Goal: Find specific page/section

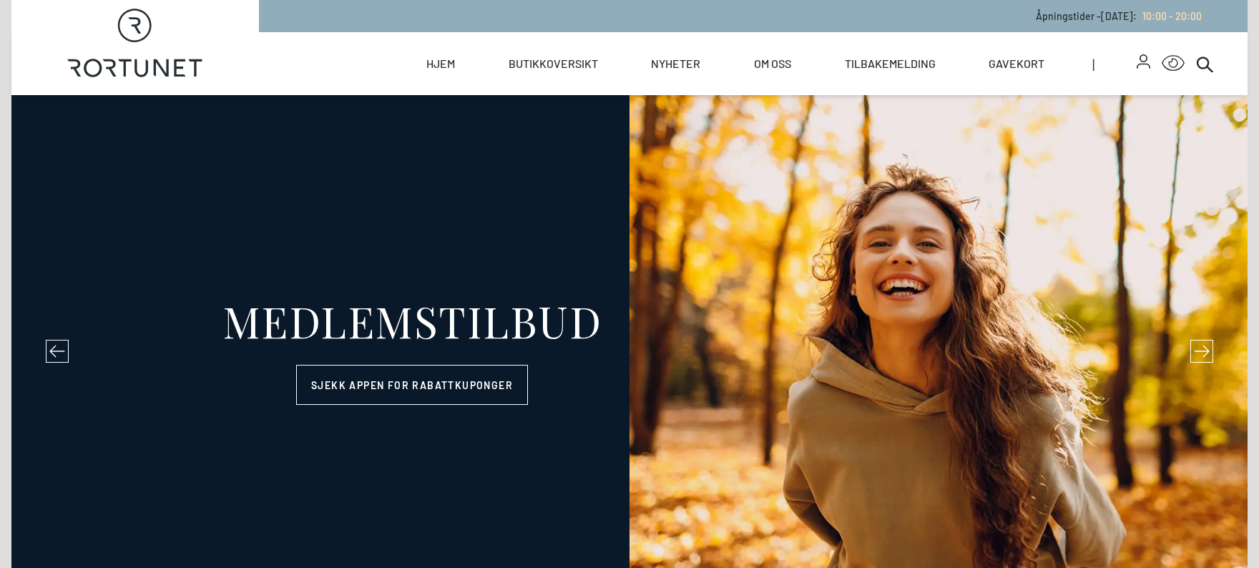
select select "NO"
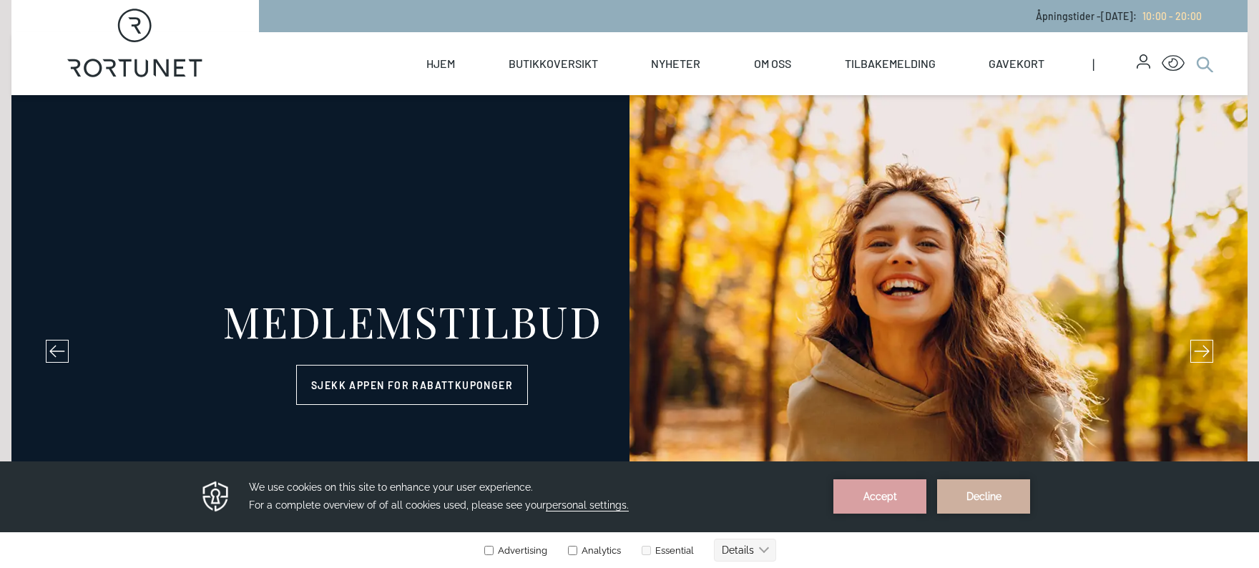
click at [1201, 64] on icon at bounding box center [1204, 63] width 17 height 17
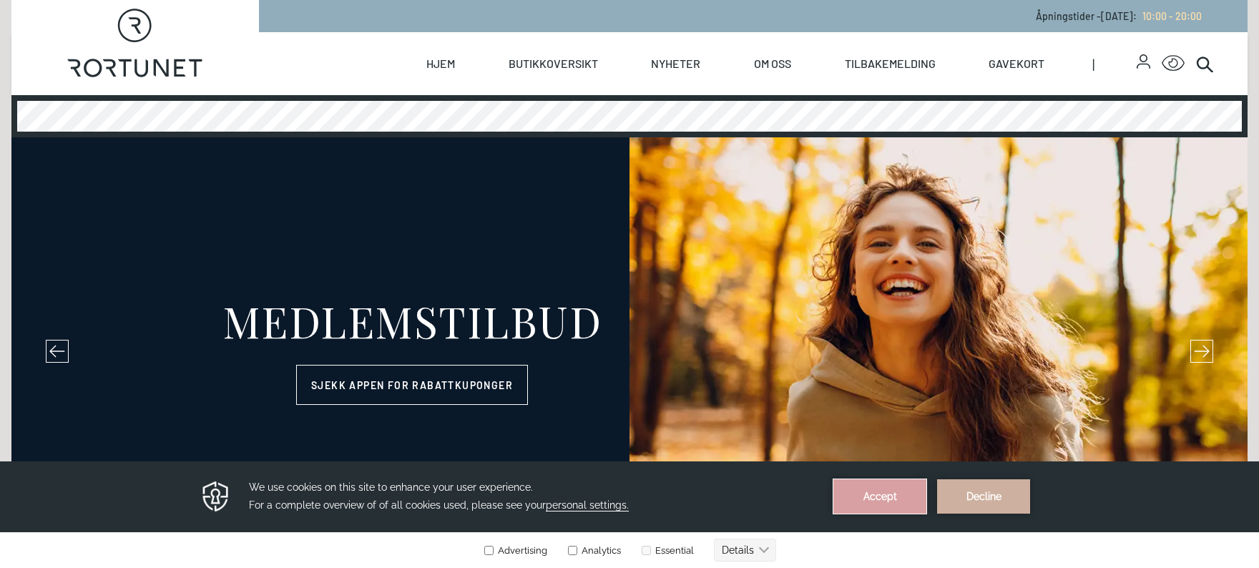
click at [869, 496] on button "Accept" at bounding box center [880, 496] width 93 height 34
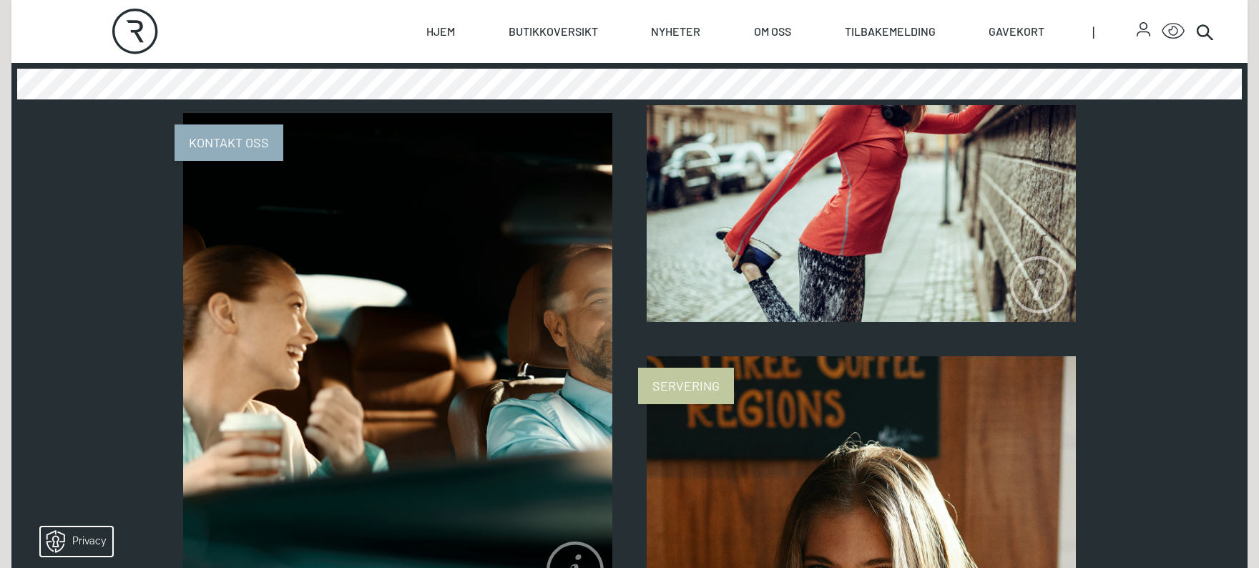
scroll to position [1133, 0]
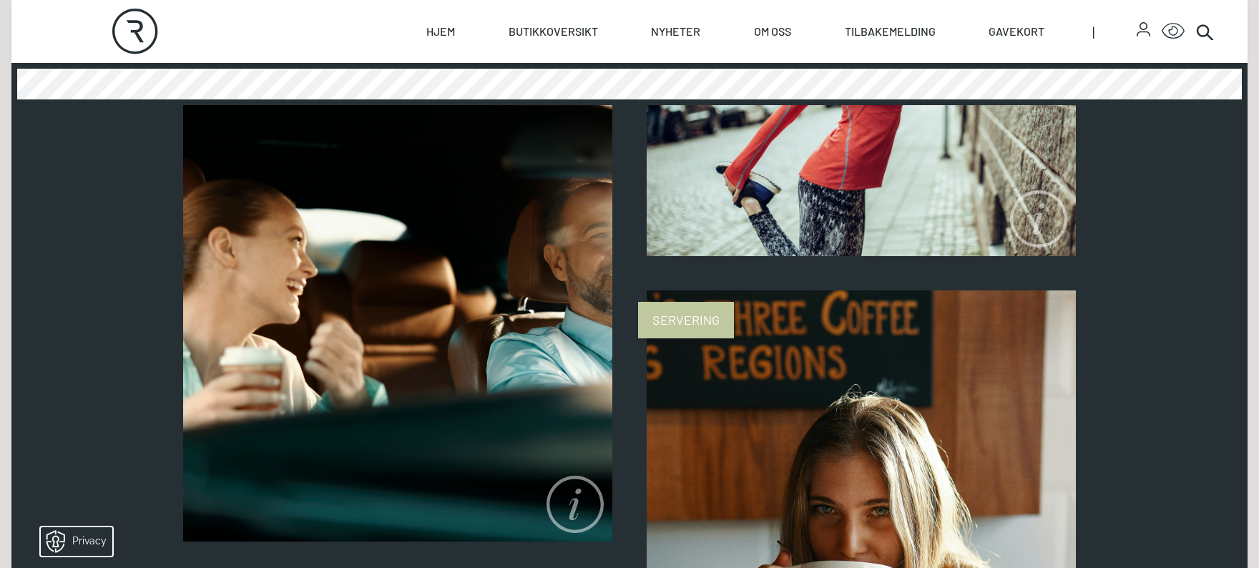
click at [697, 313] on span "Servering" at bounding box center [686, 320] width 96 height 36
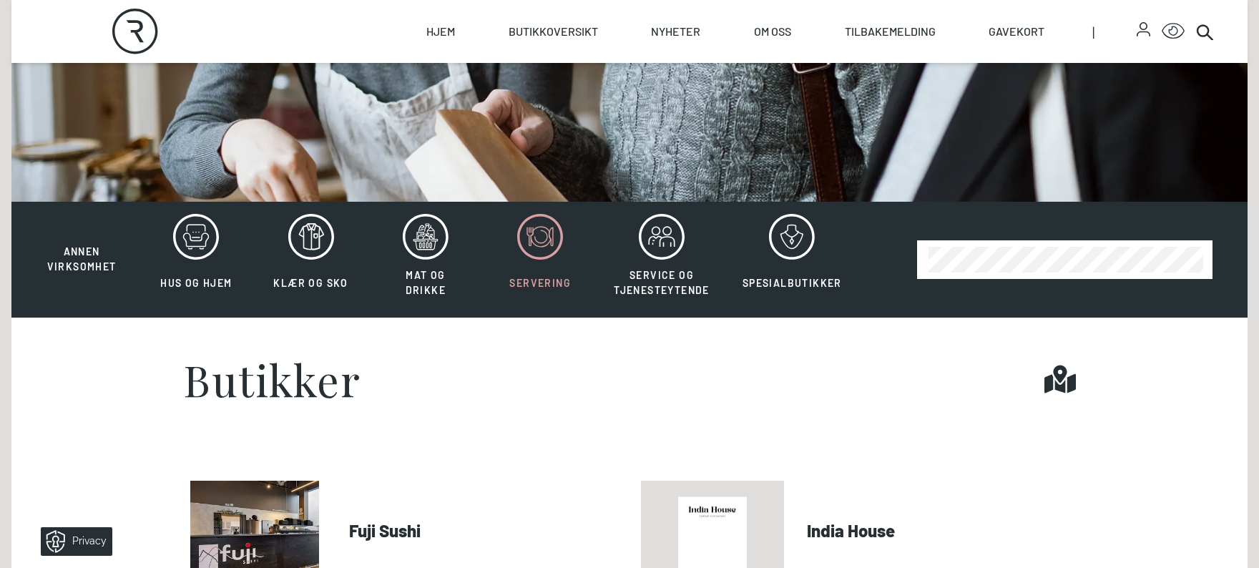
scroll to position [286, 0]
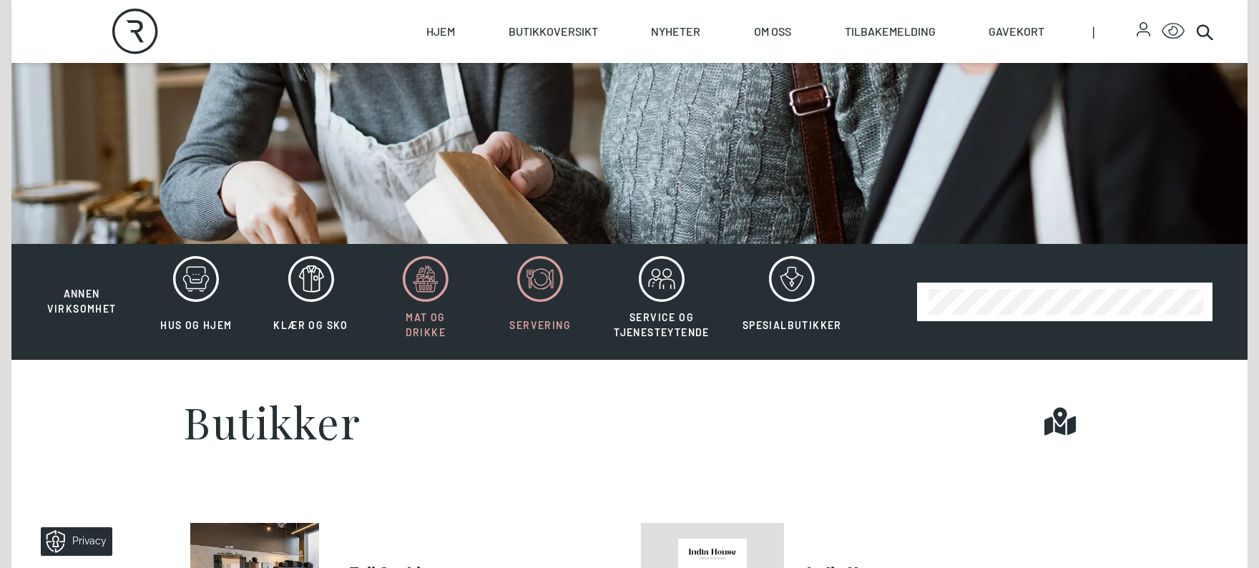
click at [422, 268] on icon at bounding box center [426, 279] width 46 height 46
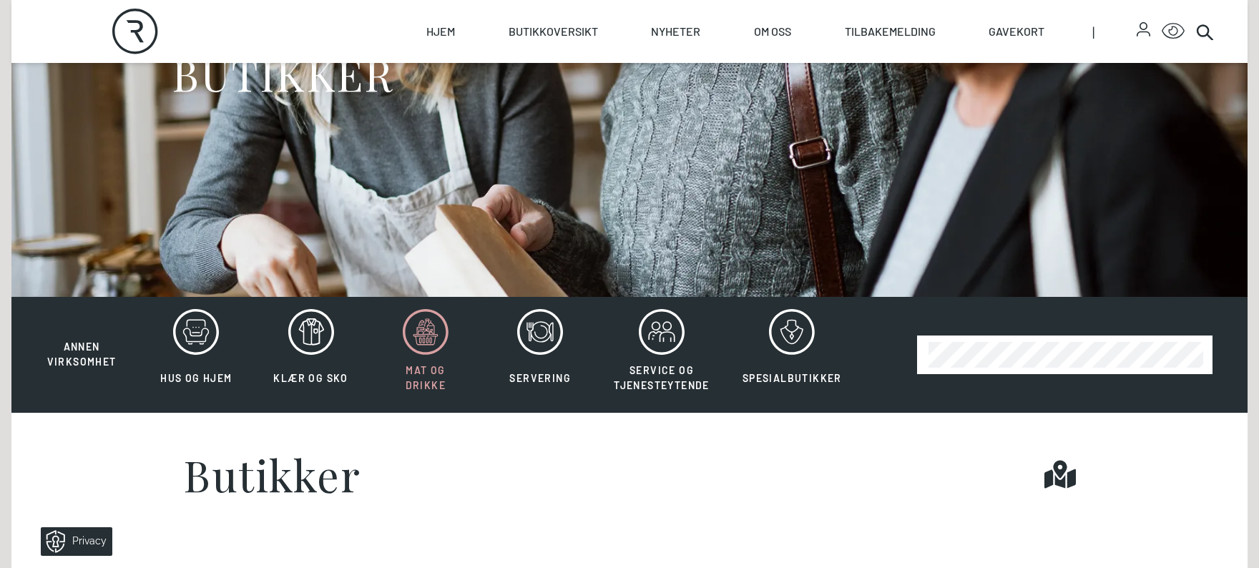
scroll to position [143, 0]
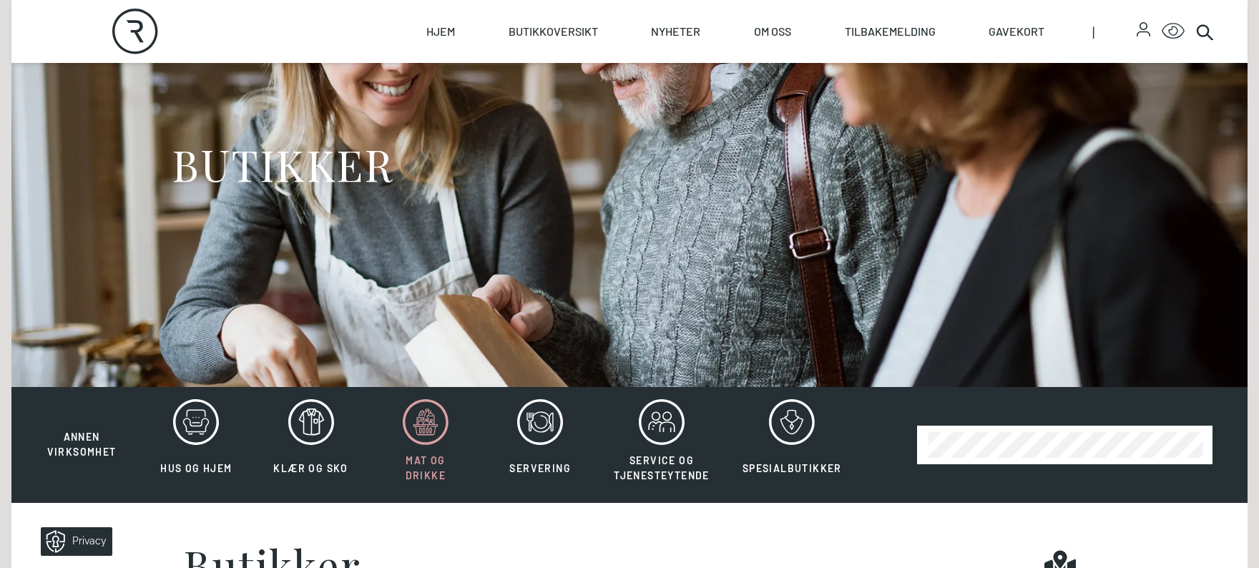
click at [427, 411] on icon at bounding box center [426, 422] width 46 height 46
click at [542, 414] on icon at bounding box center [540, 422] width 46 height 46
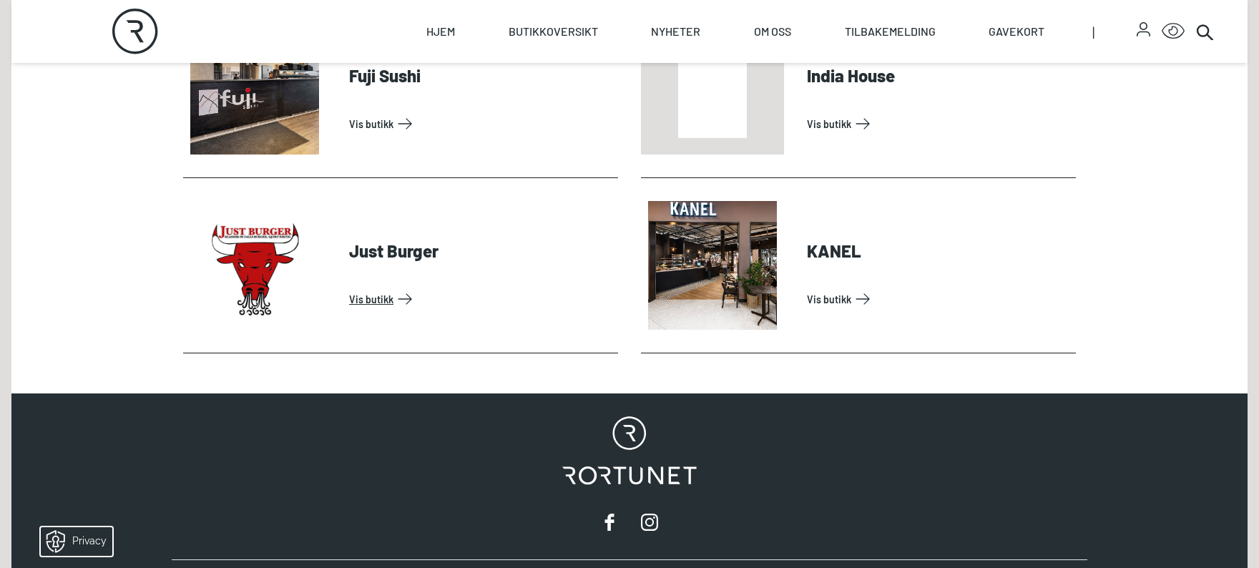
scroll to position [572, 0]
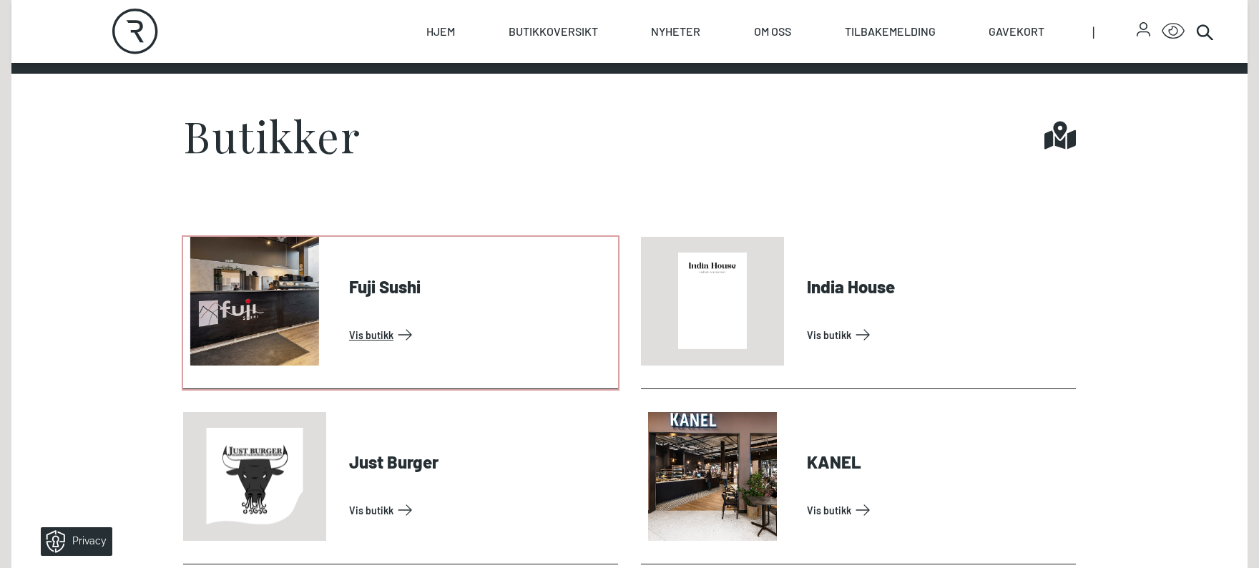
click at [371, 336] on link "Vis butikk" at bounding box center [480, 334] width 263 height 23
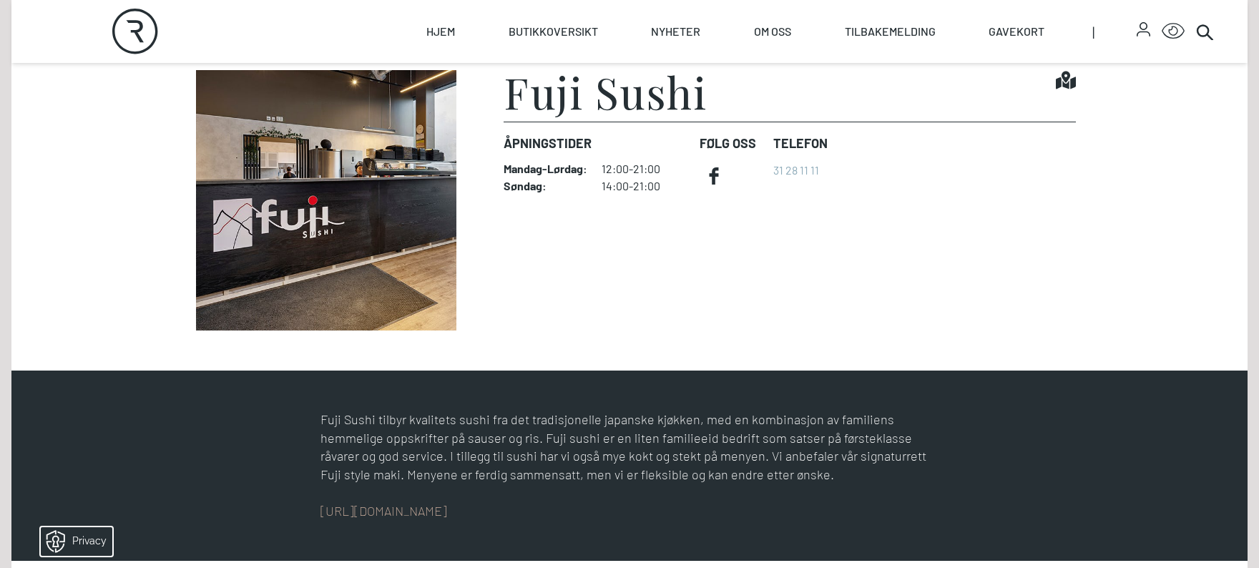
scroll to position [501, 0]
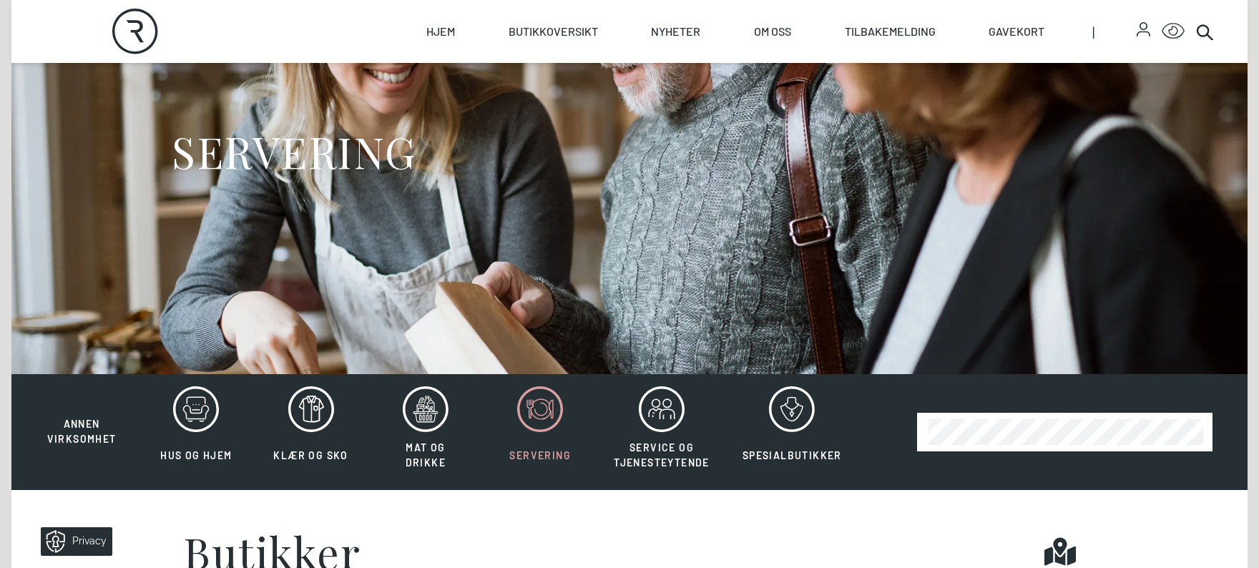
scroll to position [215, 0]
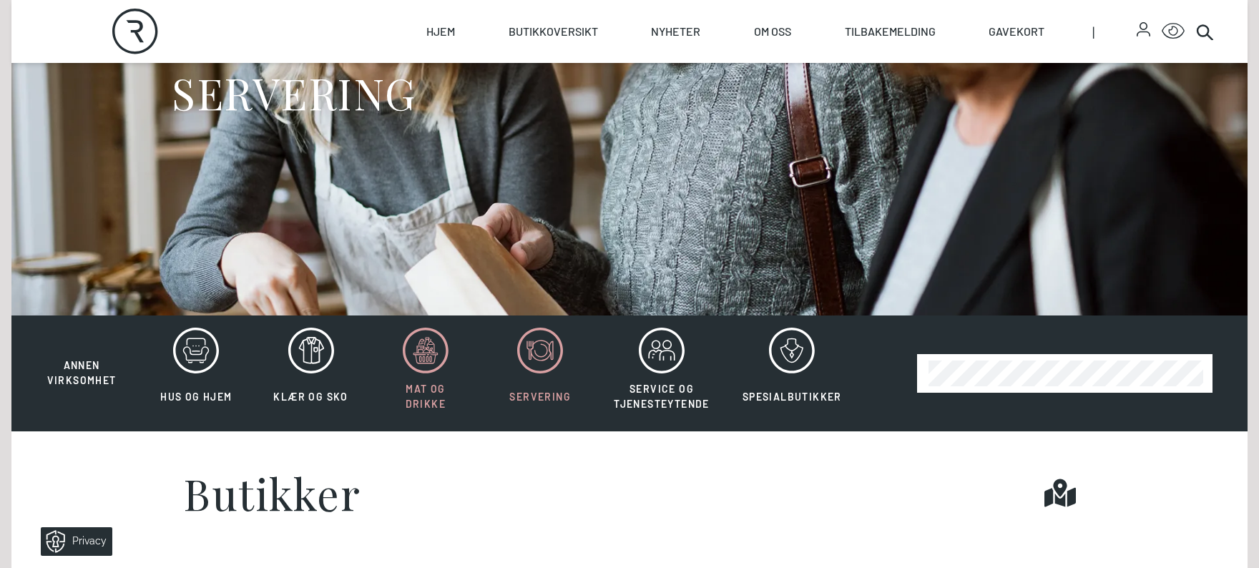
click at [423, 353] on icon at bounding box center [425, 351] width 25 height 25
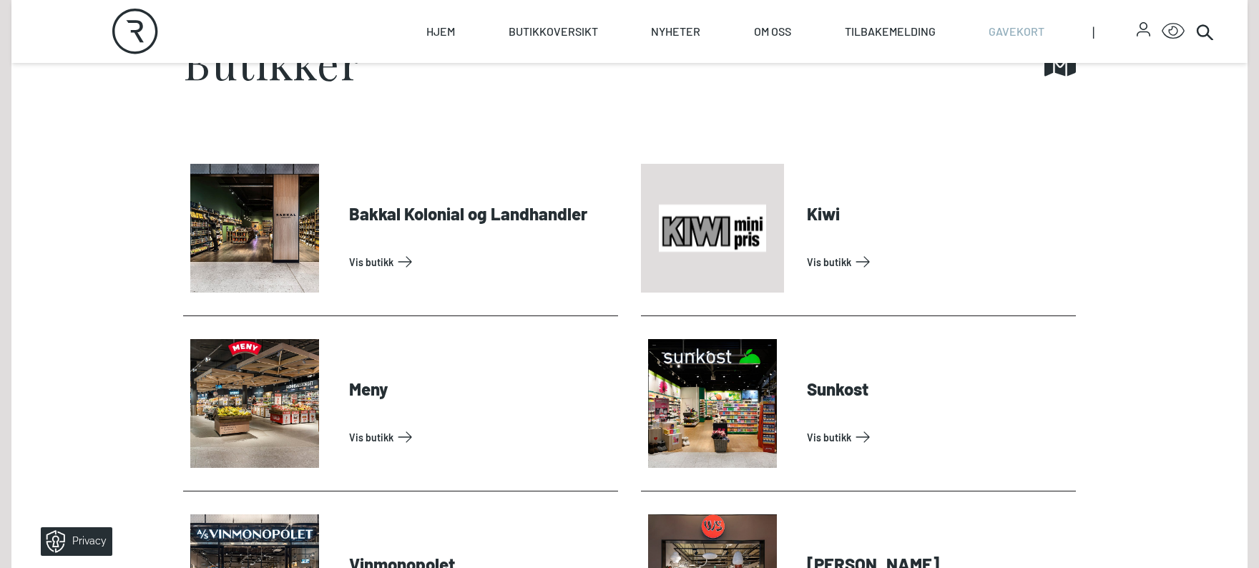
scroll to position [644, 0]
